Goal: Find specific page/section: Find specific page/section

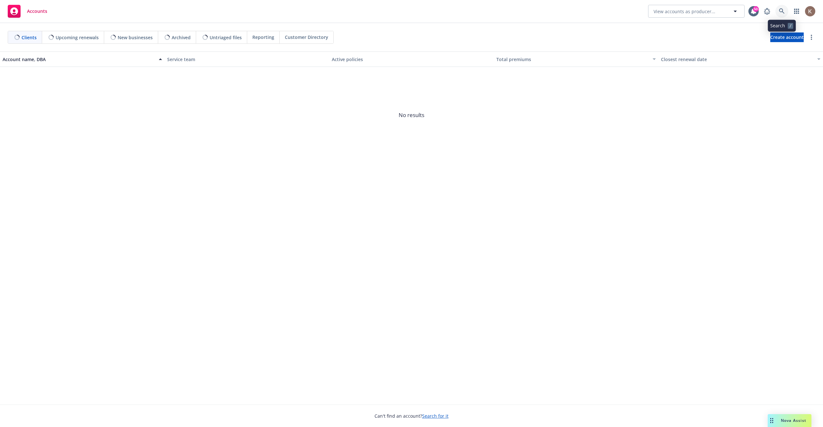
click at [781, 12] on icon at bounding box center [782, 11] width 6 height 6
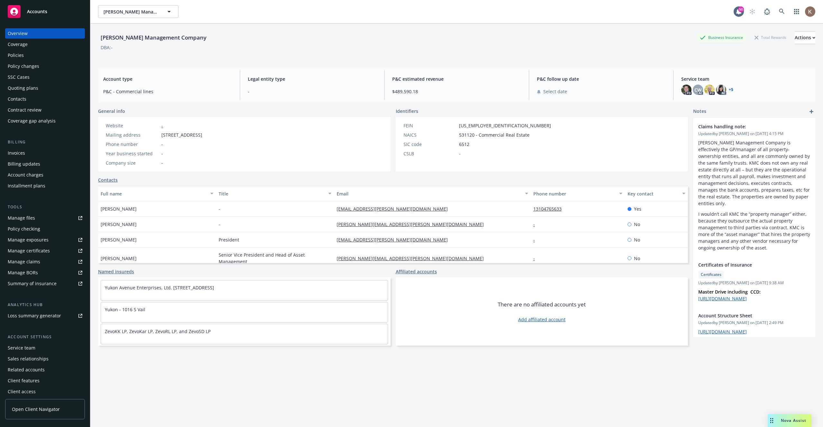
click at [33, 222] on div "Manage files" at bounding box center [21, 218] width 27 height 10
click at [47, 412] on span "Open Client Navigator" at bounding box center [36, 409] width 48 height 7
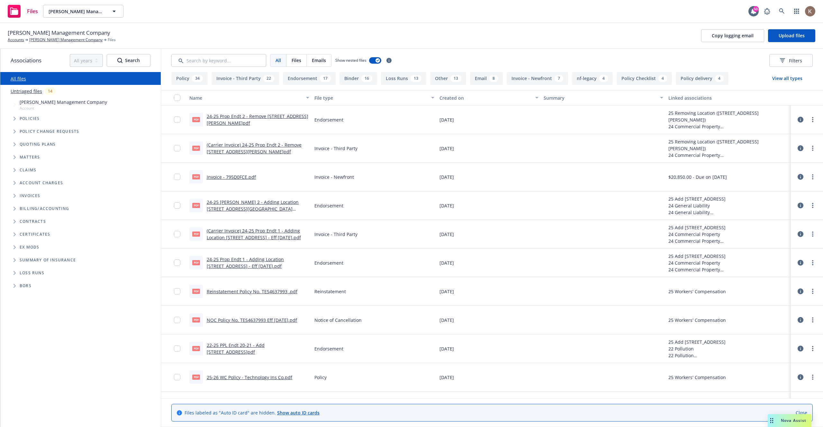
click at [799, 121] on icon at bounding box center [800, 120] width 6 height 6
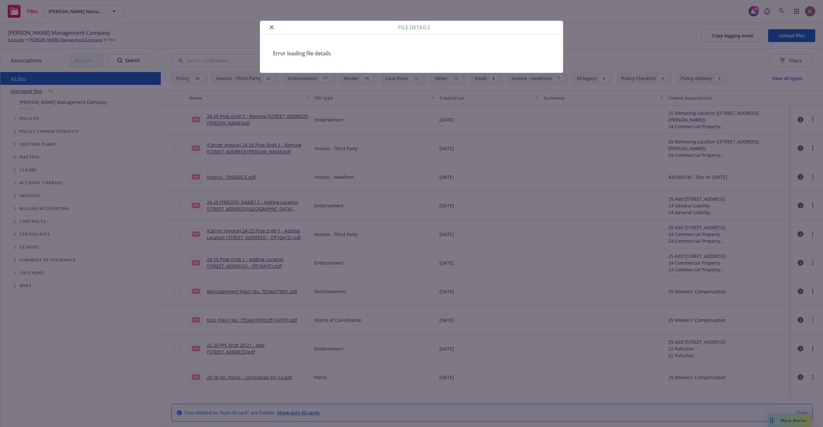
click at [268, 28] on button "close" at bounding box center [272, 27] width 8 height 8
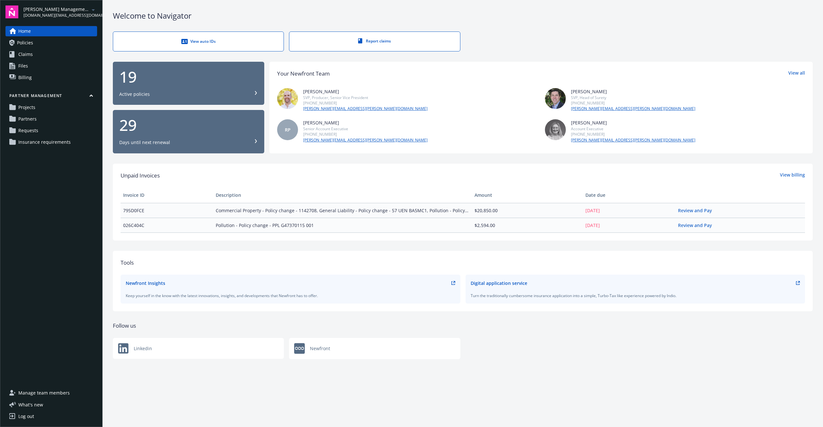
click at [50, 140] on span "Insurance requirements" at bounding box center [44, 142] width 52 height 10
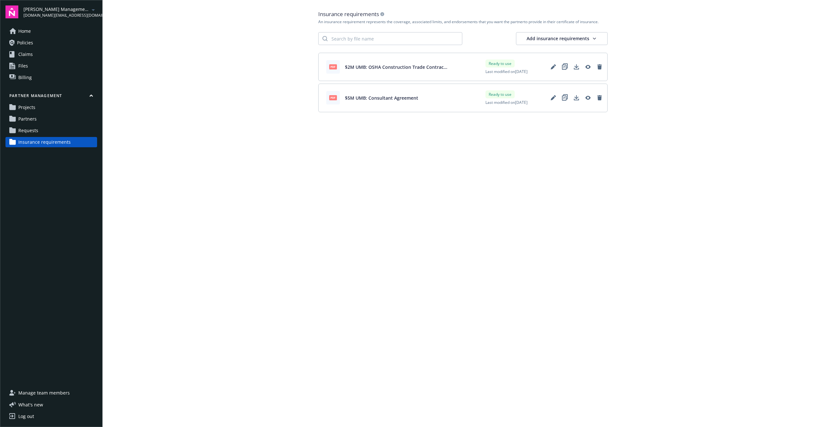
click at [43, 132] on link "Requests" at bounding box center [51, 130] width 92 height 10
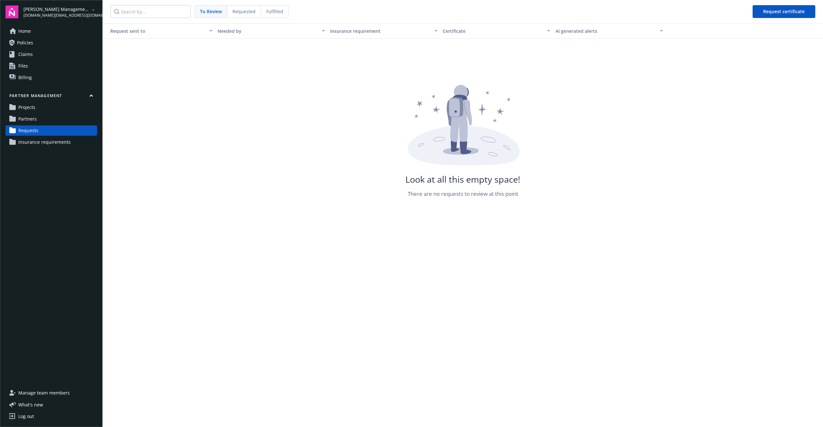
click at [241, 9] on span "Requested" at bounding box center [243, 11] width 23 height 7
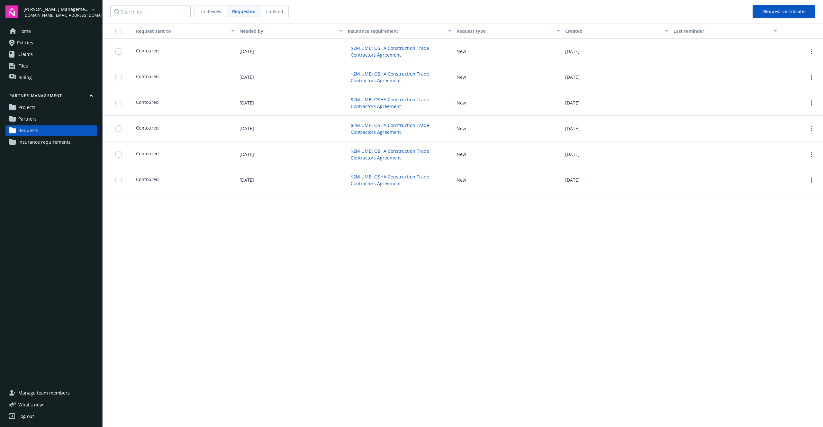
click at [58, 121] on link "Partners" at bounding box center [51, 119] width 92 height 10
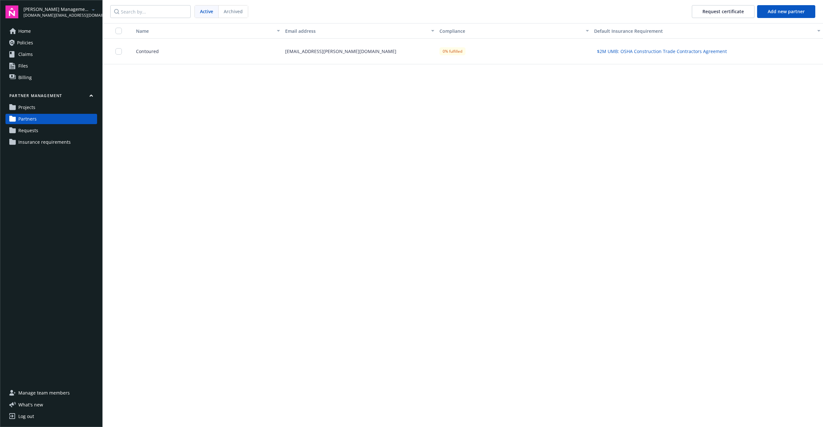
click at [327, 47] on div "[EMAIL_ADDRESS][PERSON_NAME][DOMAIN_NAME]" at bounding box center [359, 52] width 154 height 26
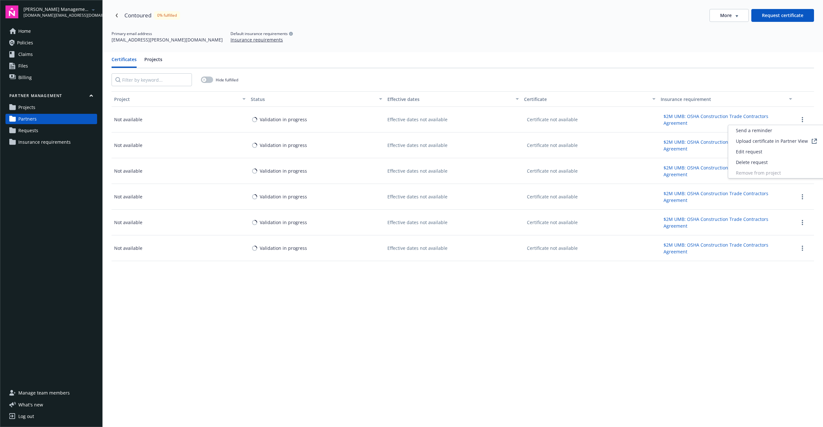
click at [805, 121] on button "button" at bounding box center [802, 120] width 8 height 8
